Goal: Task Accomplishment & Management: Check status

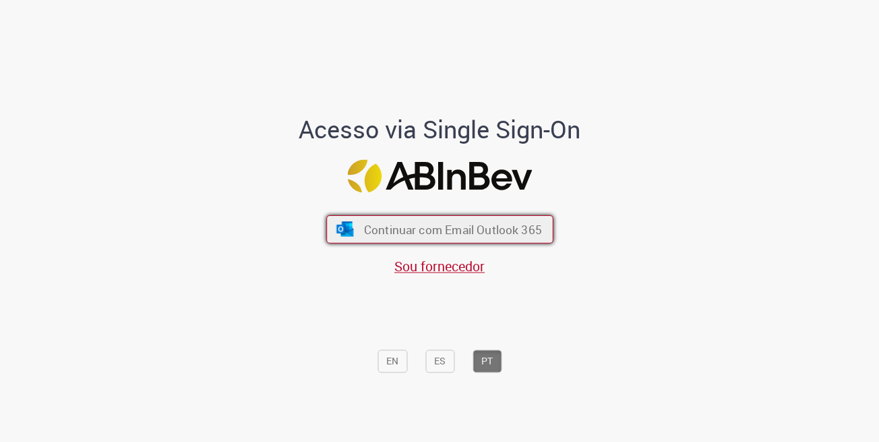
click at [434, 227] on span "Continuar com Email Outlook 365" at bounding box center [453, 229] width 178 height 16
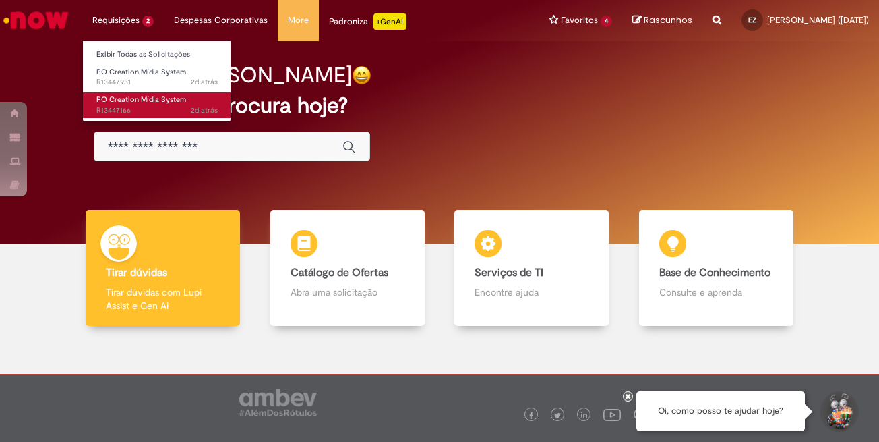
click at [141, 106] on span "2d atrás 2 dias atrás R13447166" at bounding box center [156, 110] width 121 height 11
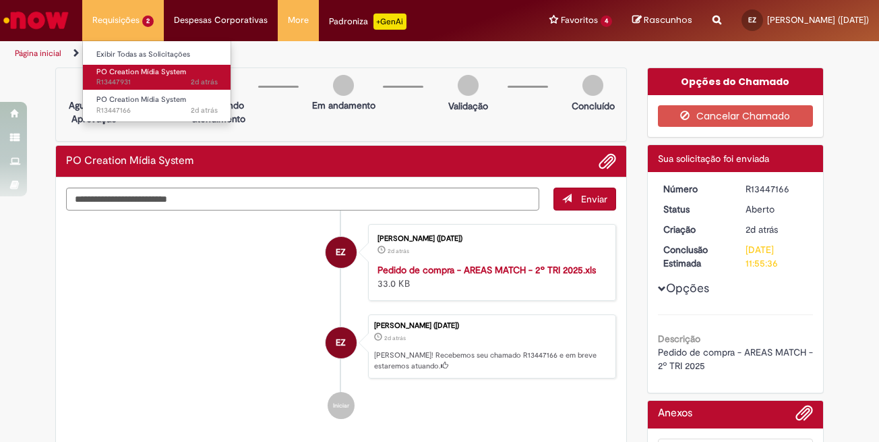
click at [123, 69] on span "PO Creation Mídia System" at bounding box center [141, 72] width 90 height 10
